Goal: Task Accomplishment & Management: Manage account settings

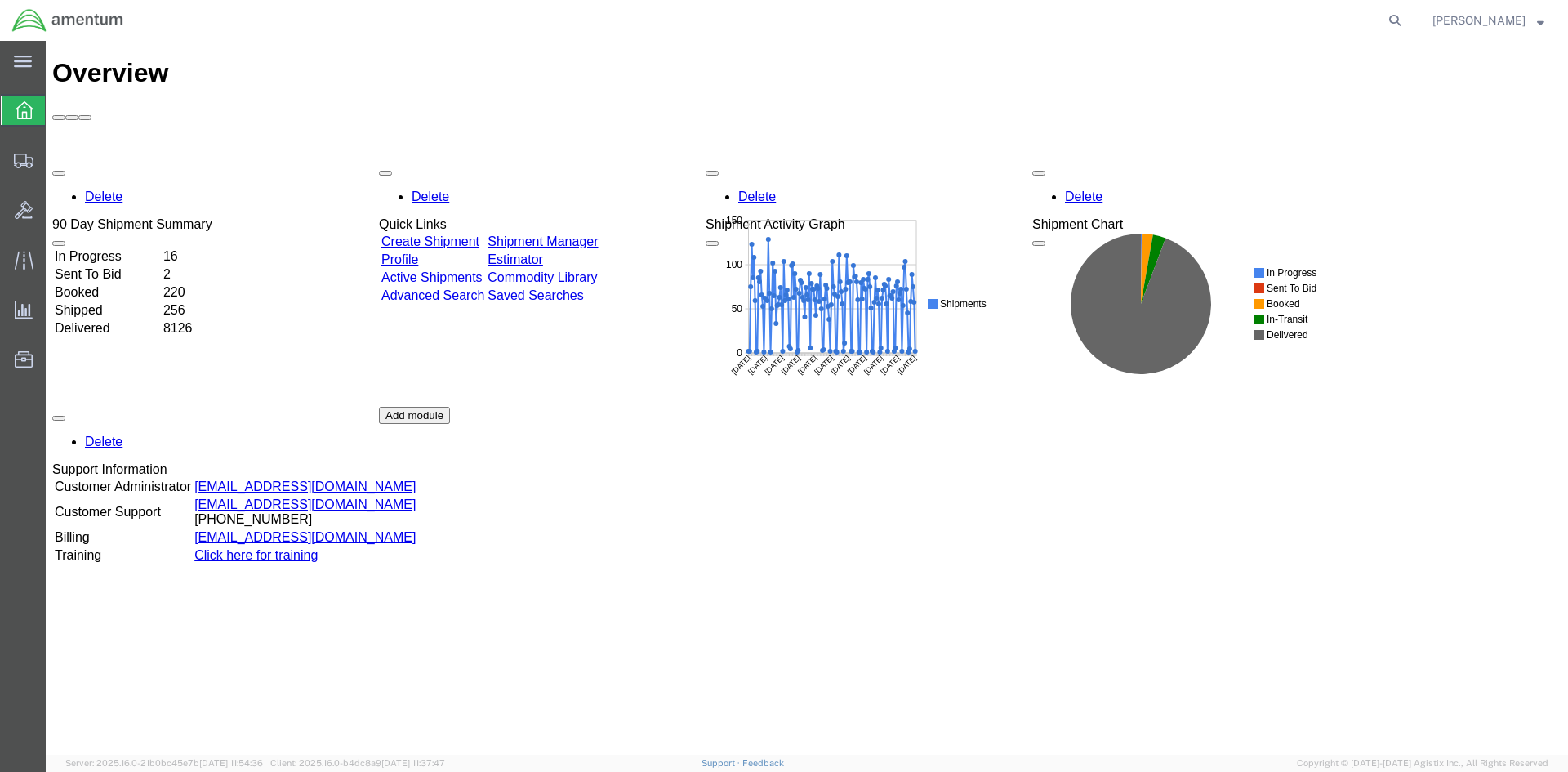
click at [580, 235] on link "Shipment Manager" at bounding box center [543, 241] width 110 height 14
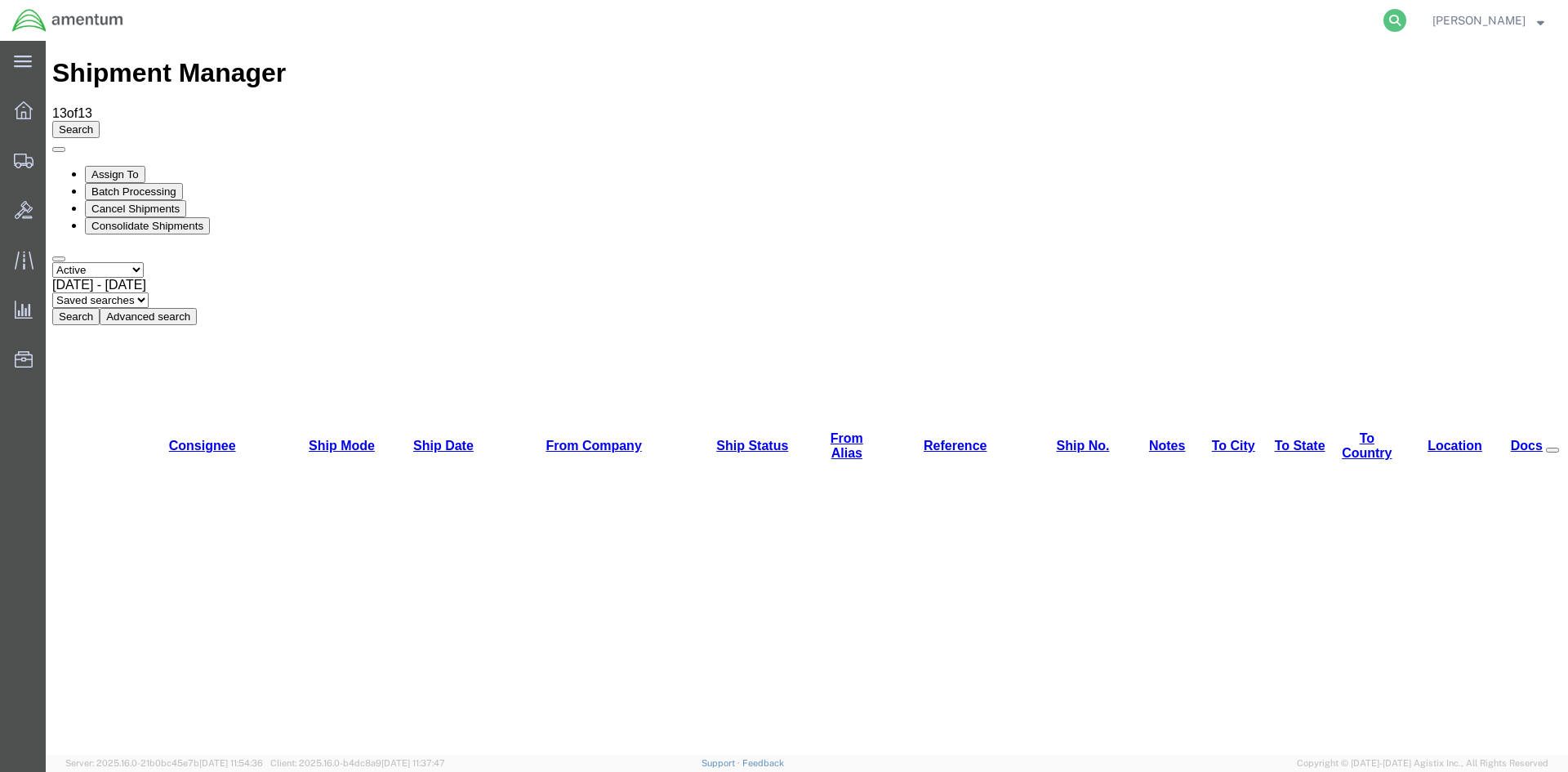
click at [1407, 19] on icon at bounding box center [1395, 20] width 23 height 23
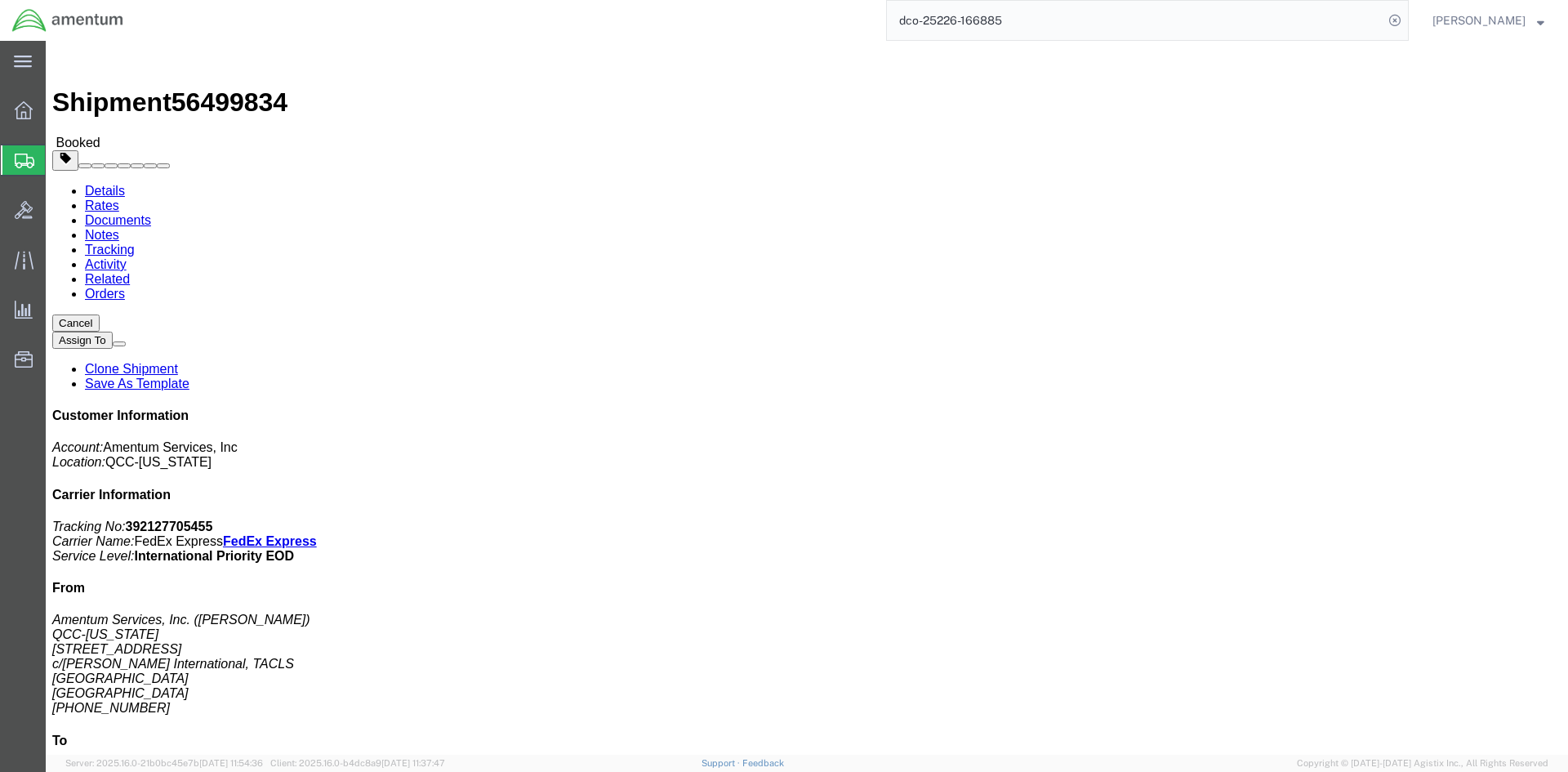
click link "Documents"
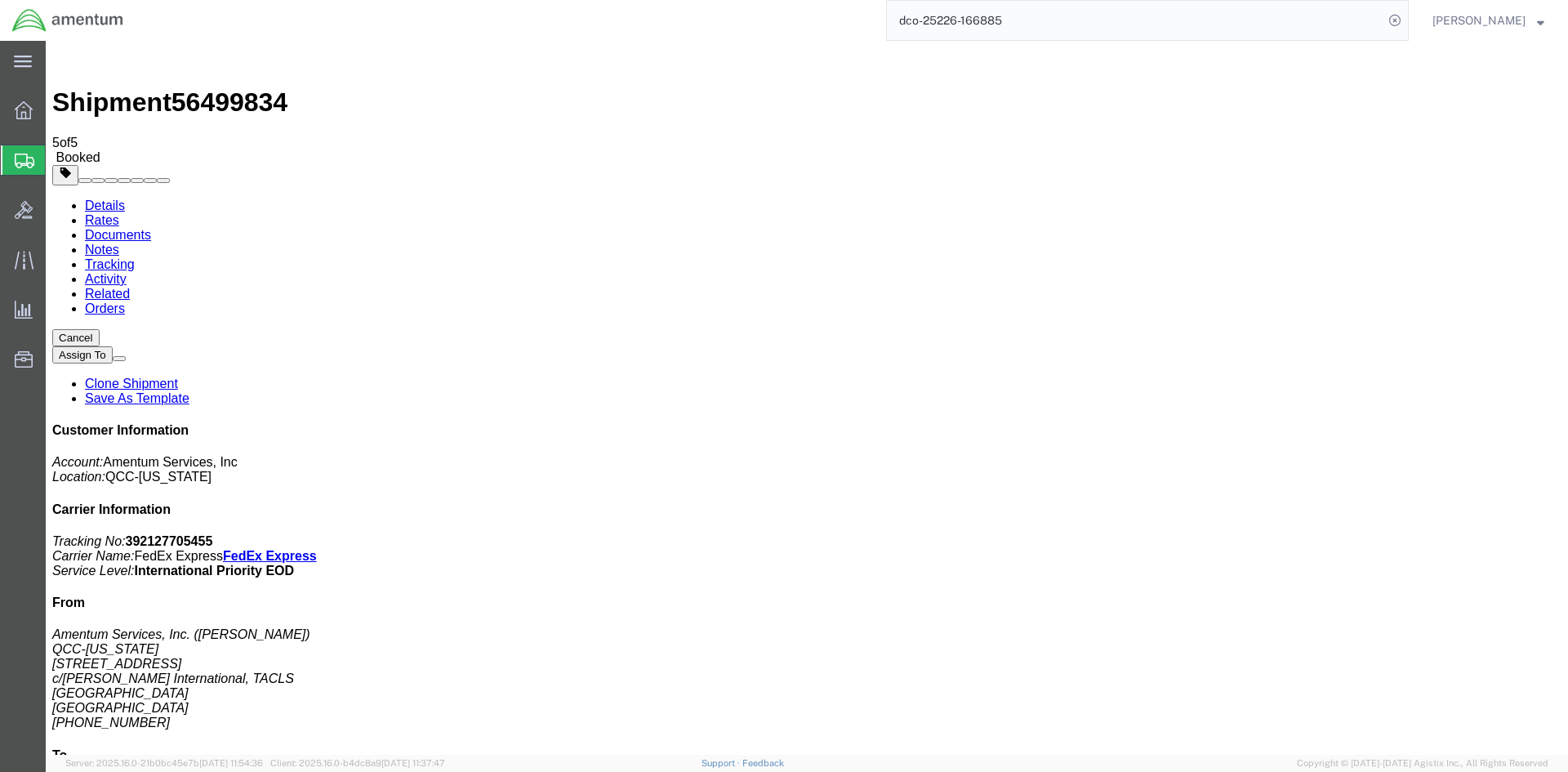
click at [25, 110] on icon at bounding box center [23, 110] width 18 height 18
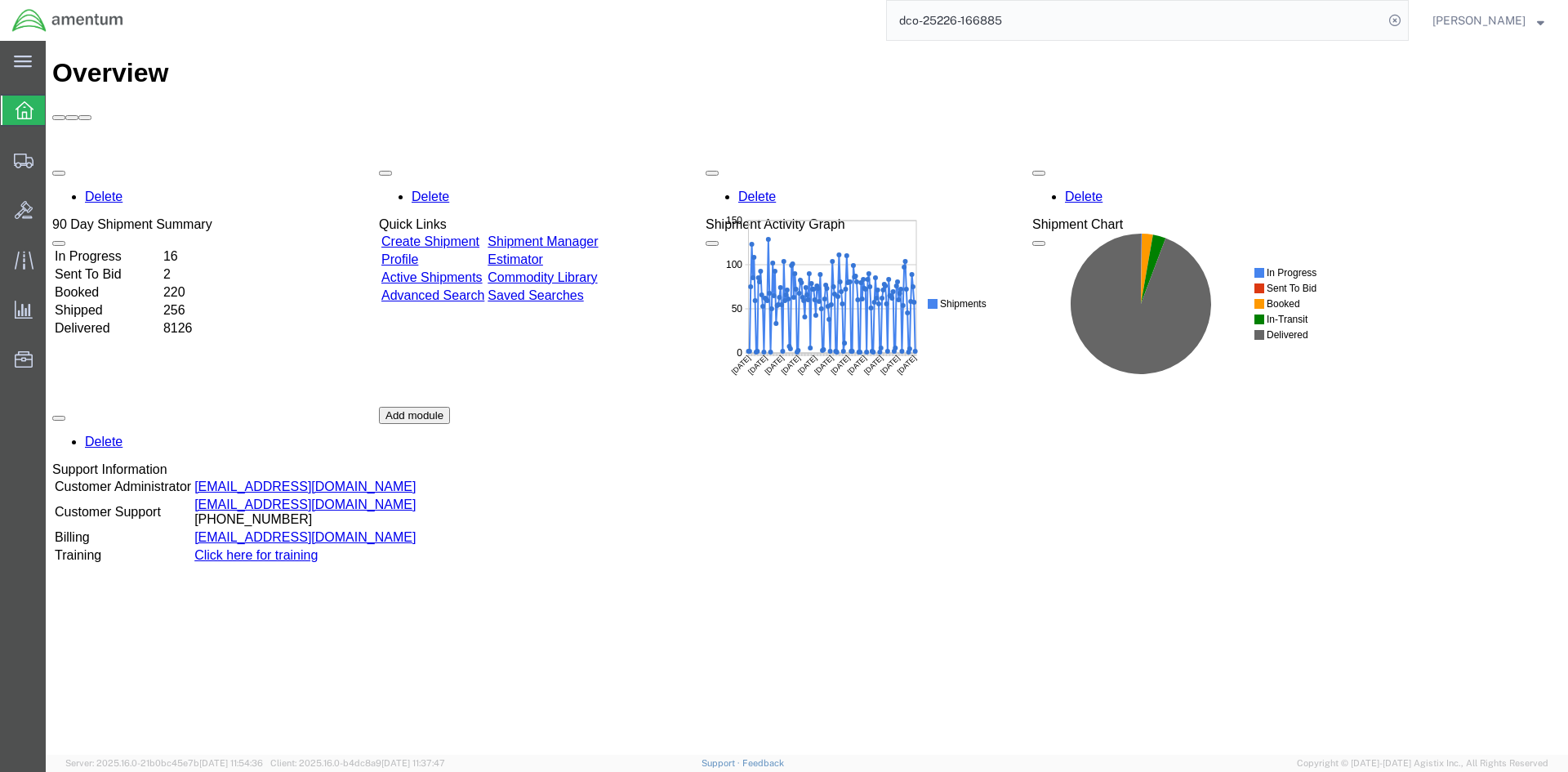
click at [563, 235] on link "Shipment Manager" at bounding box center [543, 241] width 110 height 14
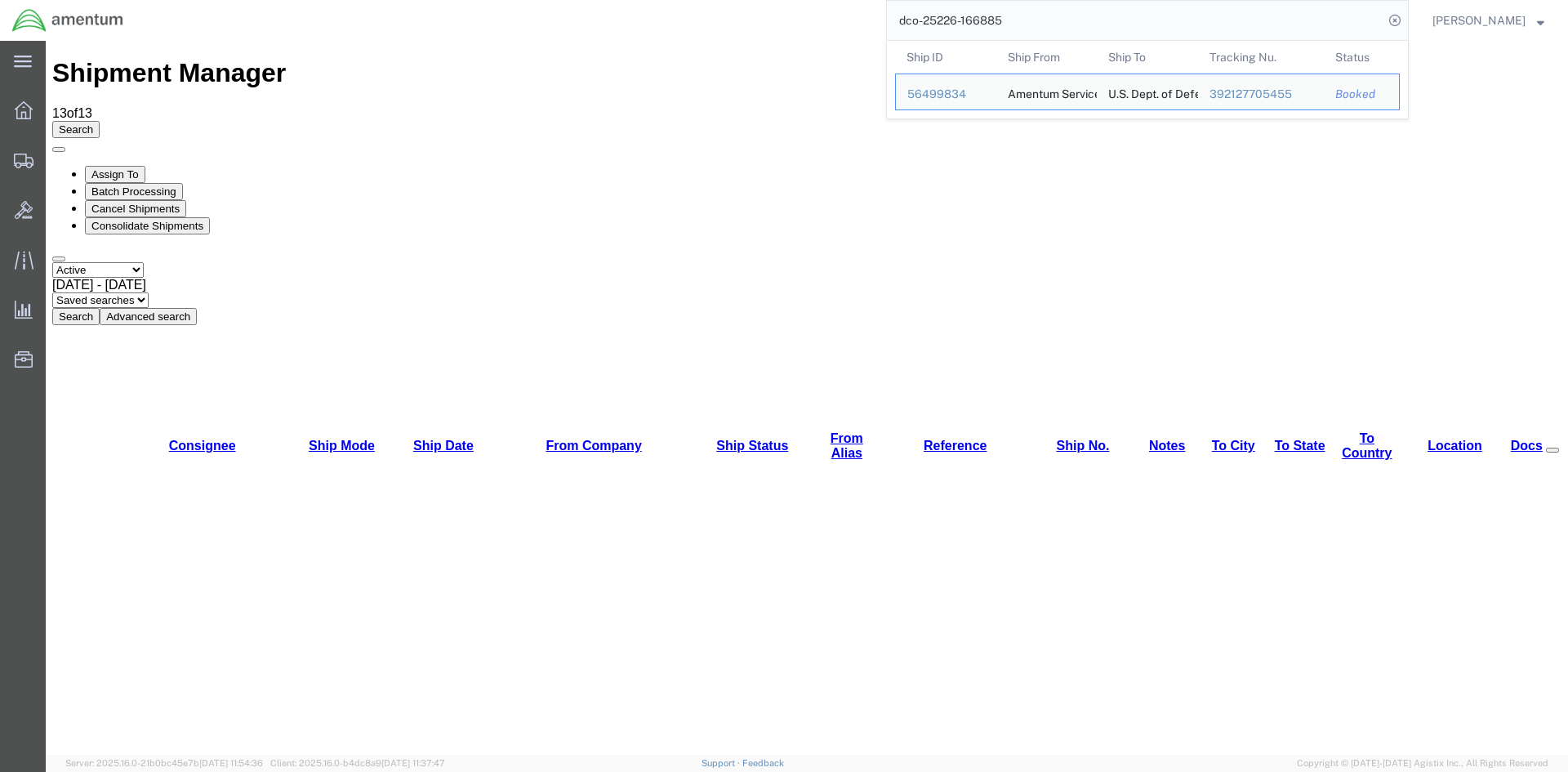
click at [1025, 22] on input "dco-25226-166885" at bounding box center [1135, 20] width 496 height 39
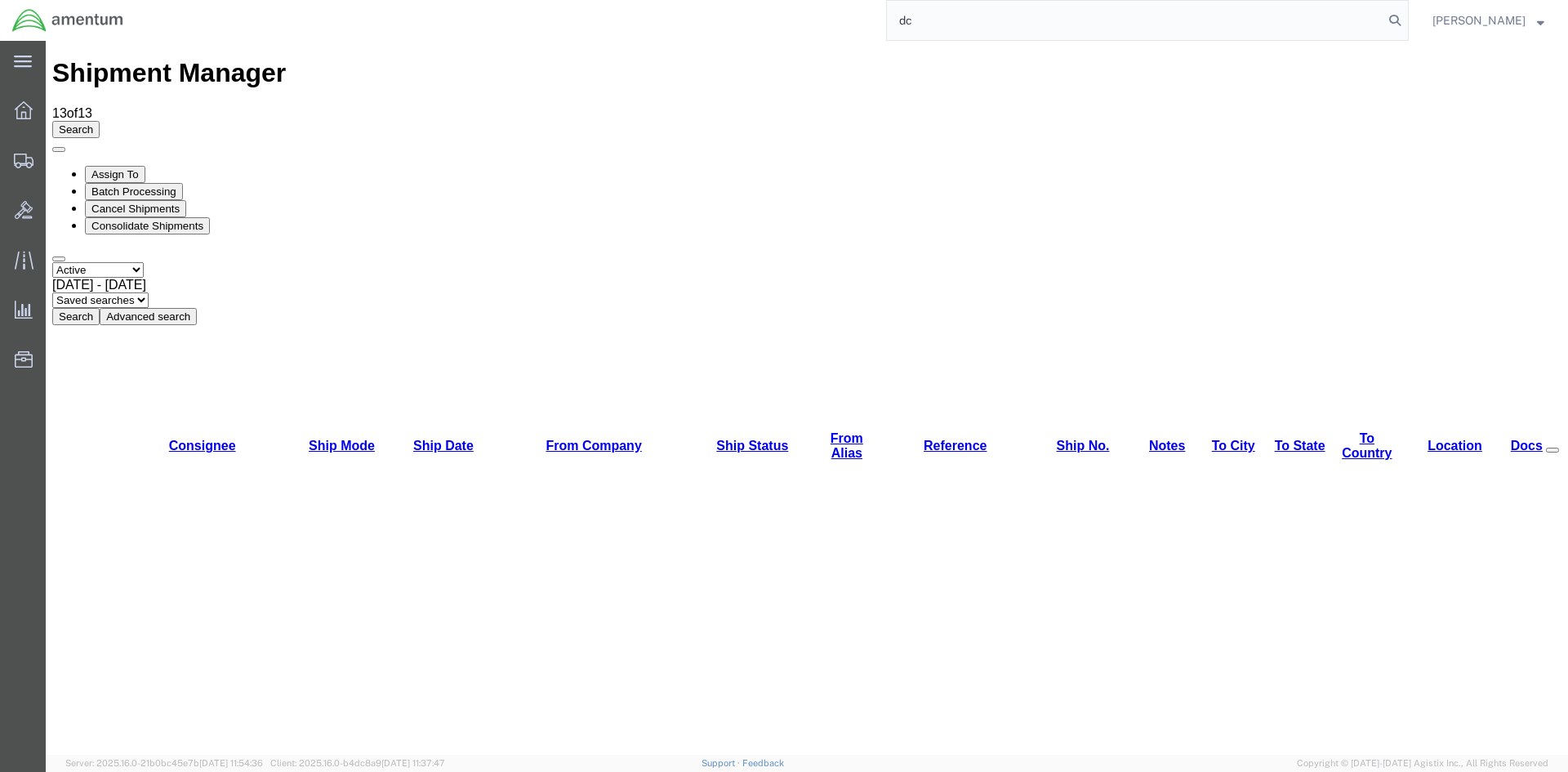
type input "d"
type input "tacls-25225-19087"
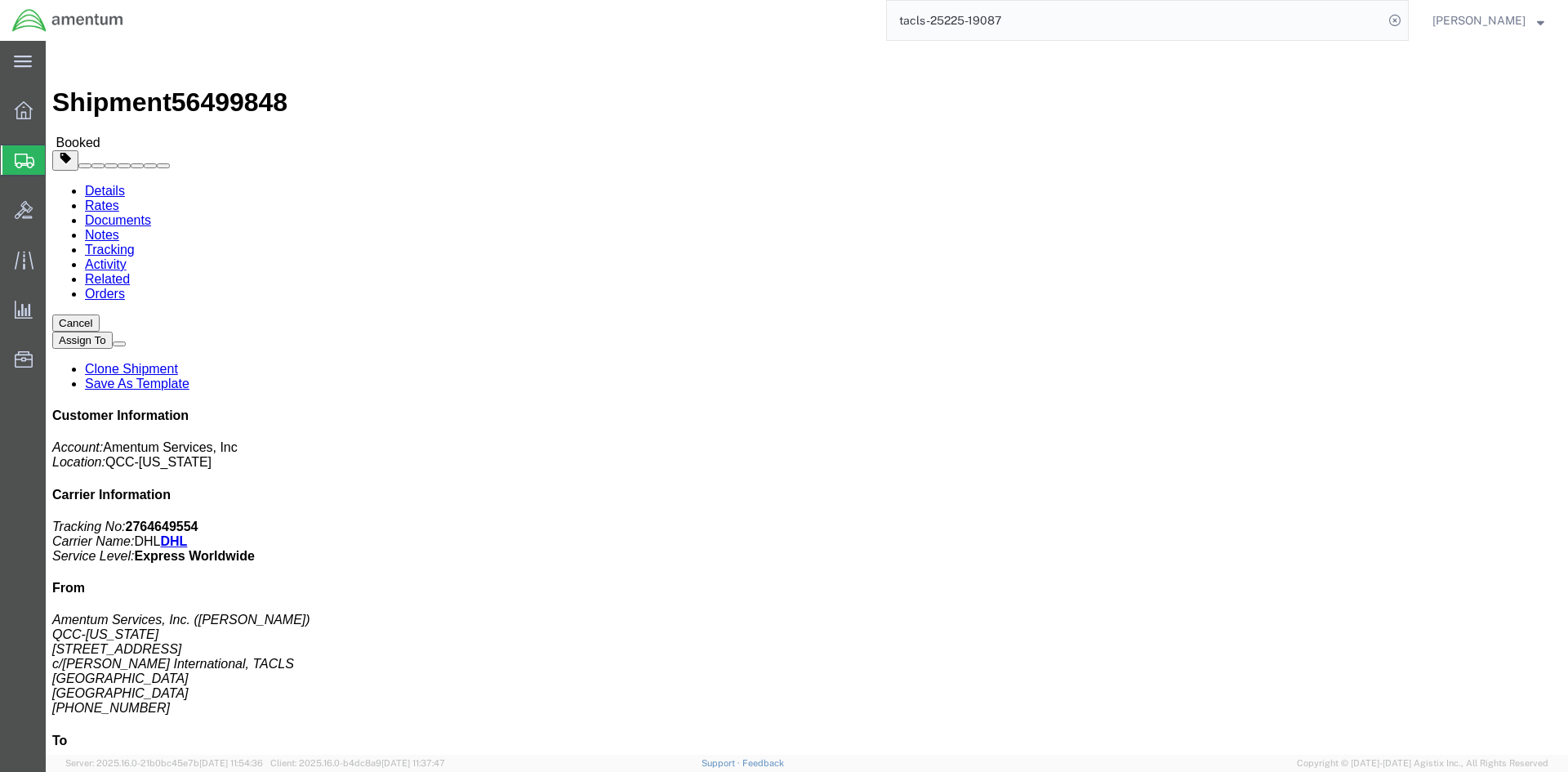
click link "Documents"
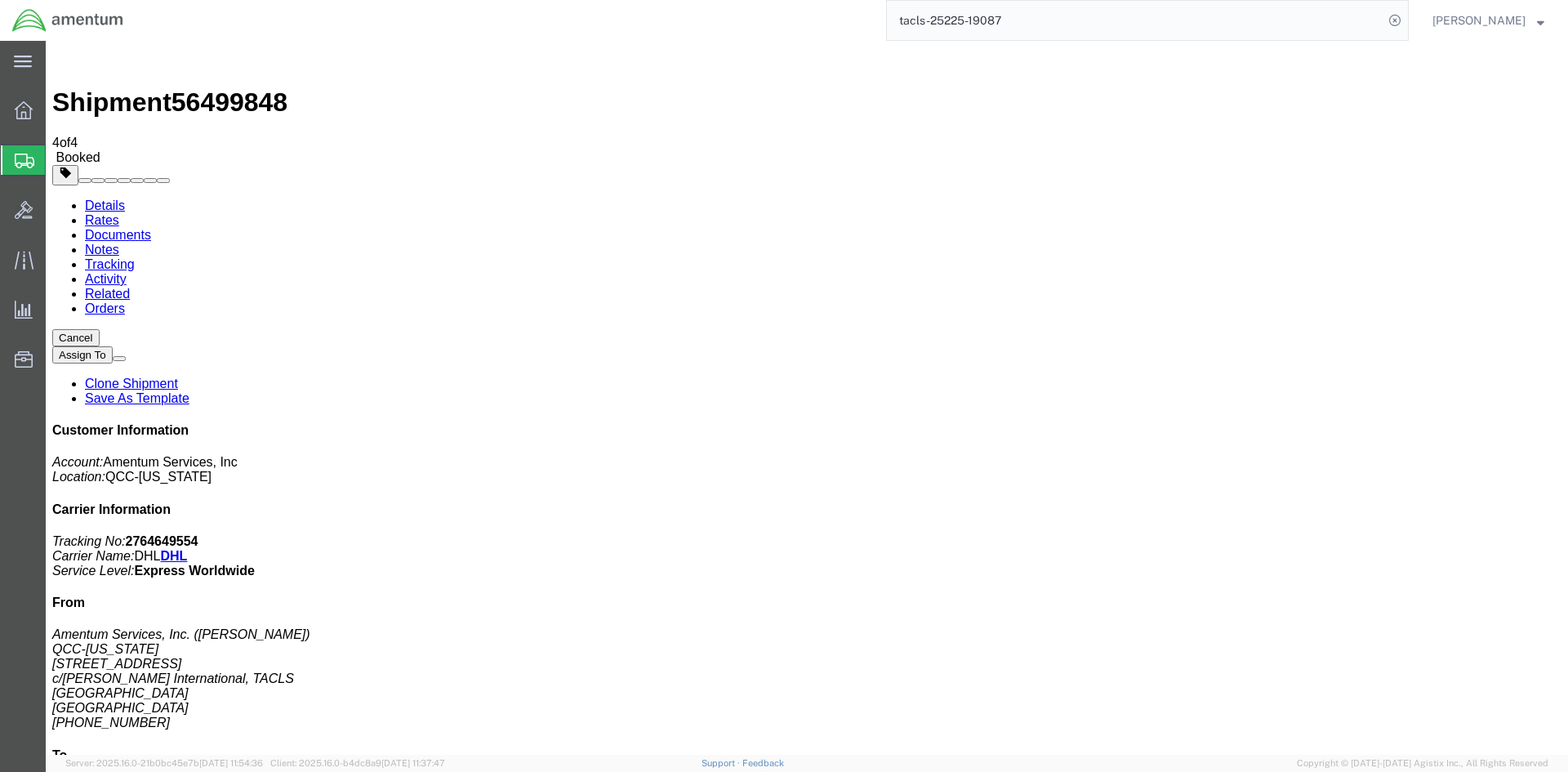
drag, startPoint x: 687, startPoint y: 322, endPoint x: 50, endPoint y: 265, distance: 639.5
